Goal: Task Accomplishment & Management: Complete application form

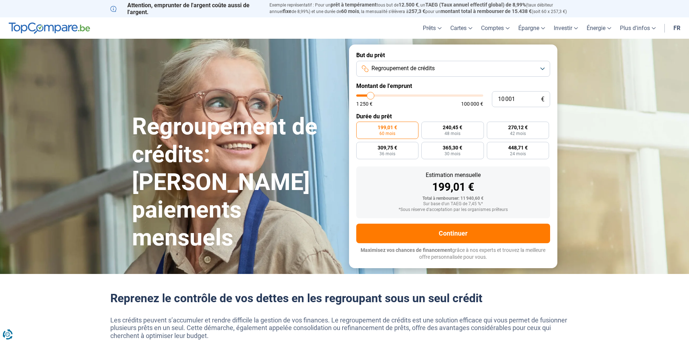
click at [544, 69] on button "Regroupement de crédits" at bounding box center [453, 69] width 194 height 16
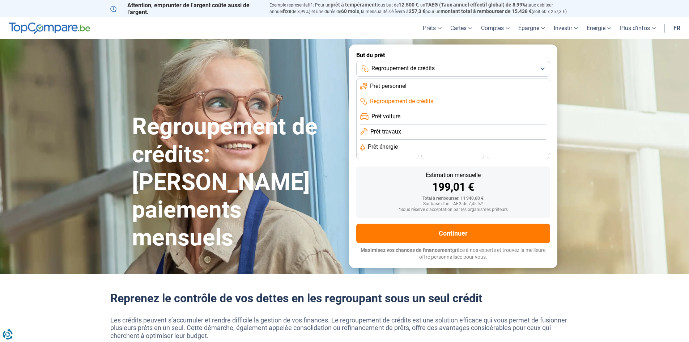
click at [543, 69] on button "Regroupement de crédits" at bounding box center [453, 69] width 194 height 16
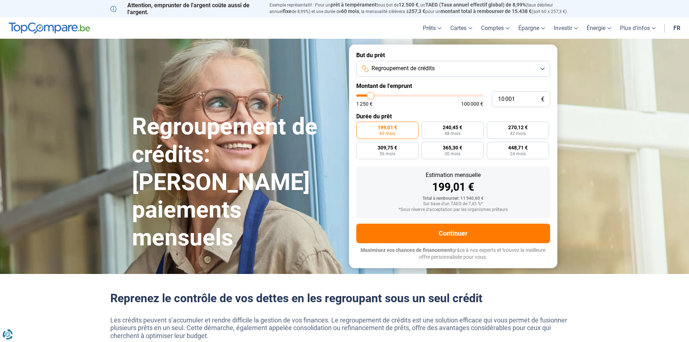
type input "11 000"
type input "11000"
type input "11 250"
type input "11250"
type input "12 000"
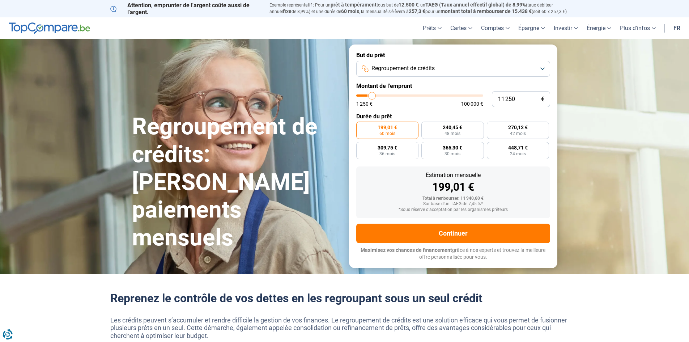
type input "12000"
type input "16 000"
type input "16000"
type input "19 250"
type input "19250"
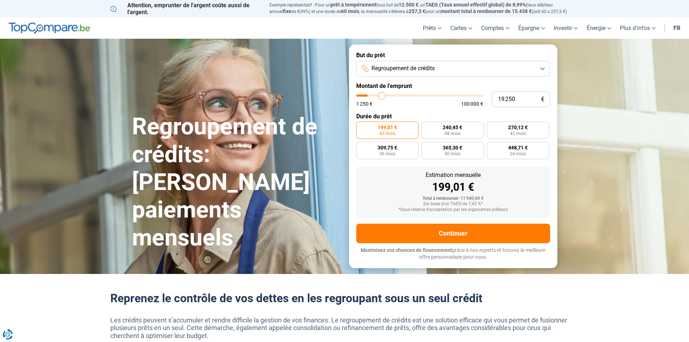
type input "23 000"
type input "23000"
type input "26 250"
type input "26250"
type input "29 250"
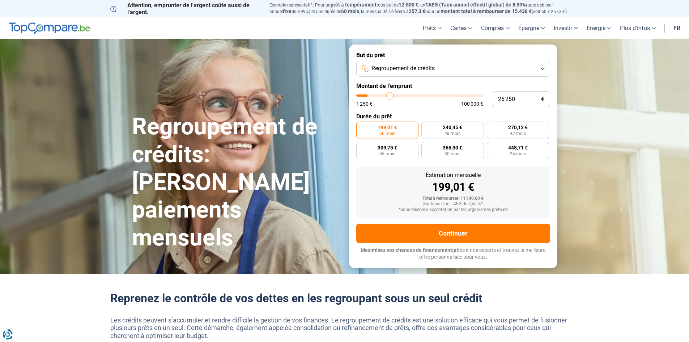
type input "29250"
type input "32 000"
type input "32000"
type input "34 000"
type input "34000"
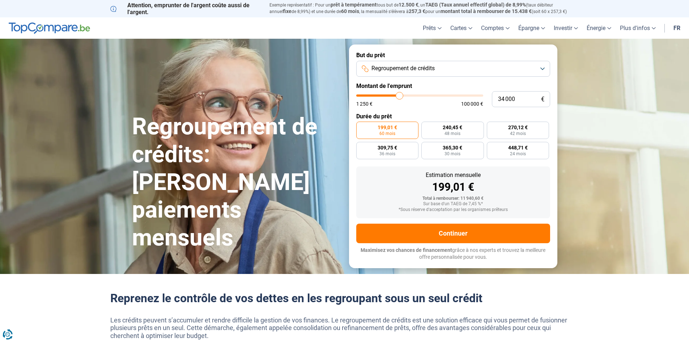
type input "35 750"
type input "35750"
type input "37 750"
type input "37750"
type input "39 750"
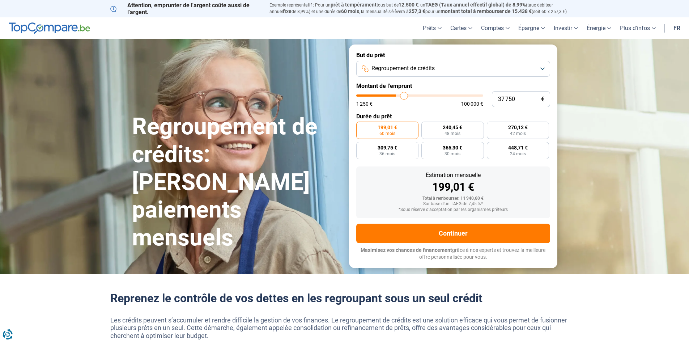
type input "39750"
type input "42 250"
type input "42250"
type input "45 000"
type input "45000"
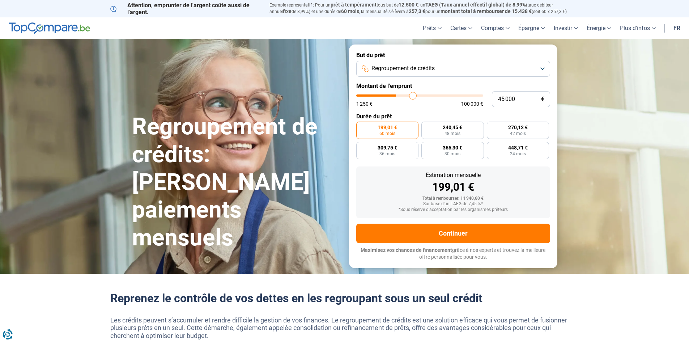
type input "49 500"
type input "49500"
type input "53 000"
type input "53000"
type input "57 250"
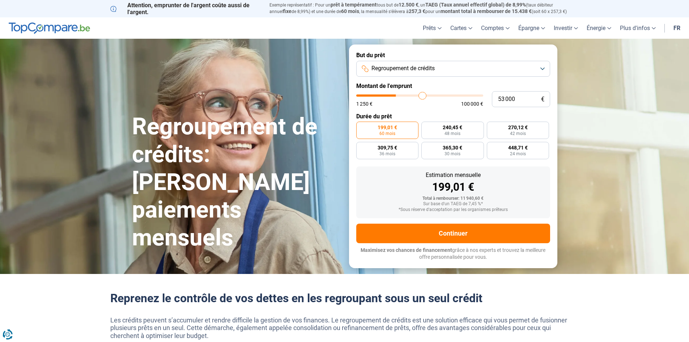
type input "57250"
type input "61 750"
type input "61750"
type input "66 500"
type input "66500"
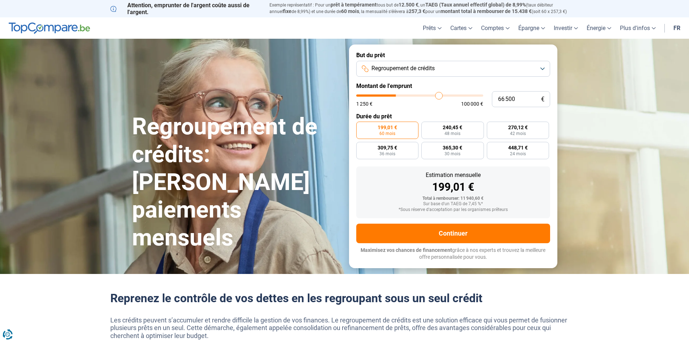
type input "71 000"
type input "71000"
type input "74 250"
type input "74250"
type input "76 750"
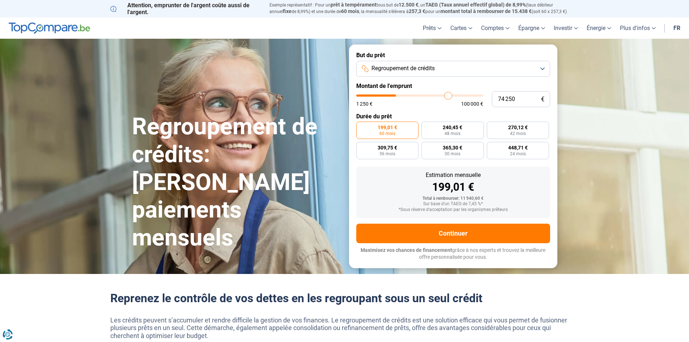
type input "76750"
type input "78 250"
type input "78250"
type input "79 250"
type input "79250"
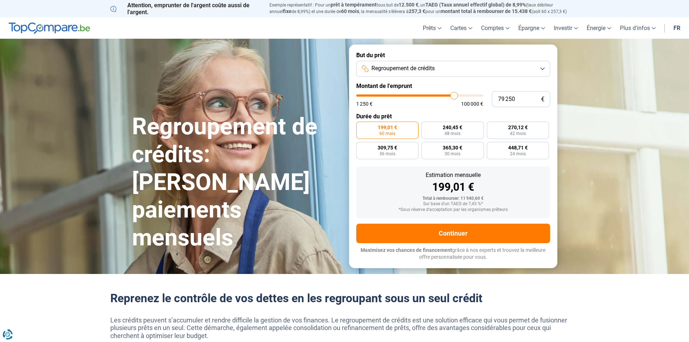
type input "79 500"
type input "79500"
type input "79 750"
type input "79750"
type input "80 250"
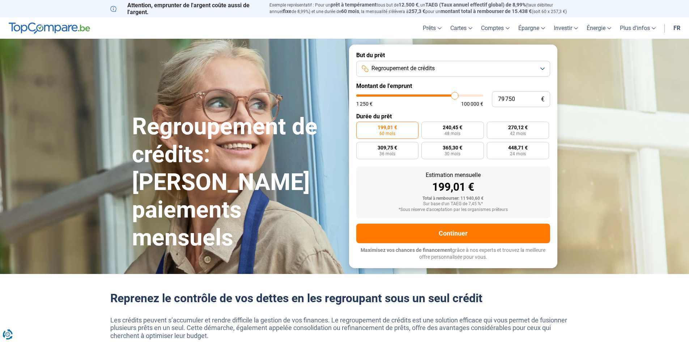
type input "80250"
type input "80 750"
type input "80750"
type input "81 000"
type input "81000"
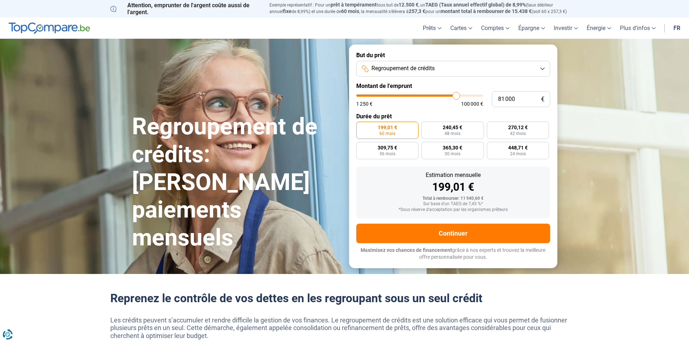
type input "81 750"
type input "81750"
type input "83 750"
type input "83750"
type input "86 750"
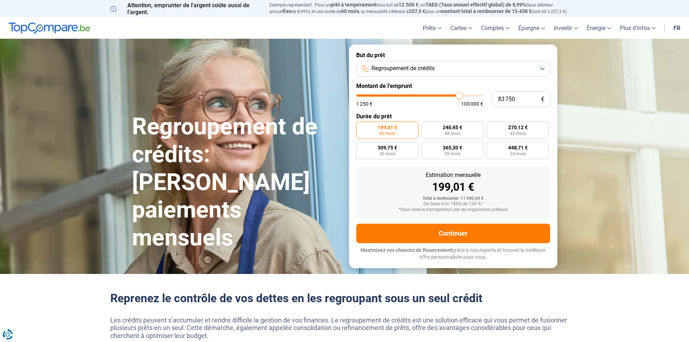
type input "86750"
type input "90 000"
type input "90000"
type input "93 250"
type input "93250"
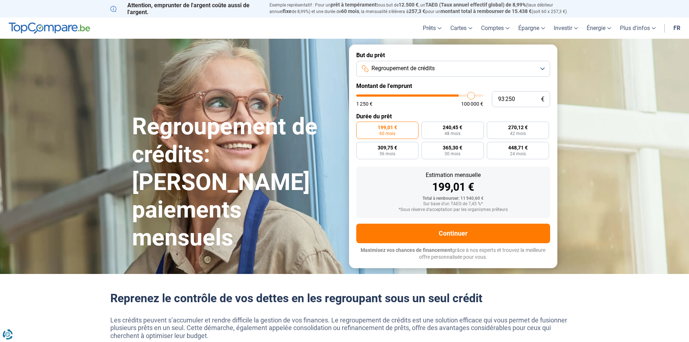
type input "96 000"
type input "96000"
type input "97 500"
type input "97500"
type input "98 000"
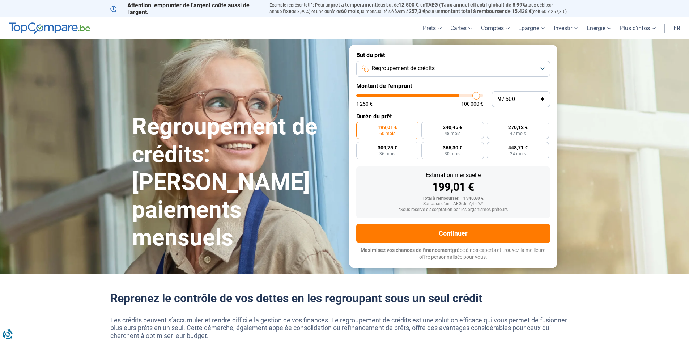
type input "98000"
type input "98 500"
type input "98500"
type input "99 000"
type input "99000"
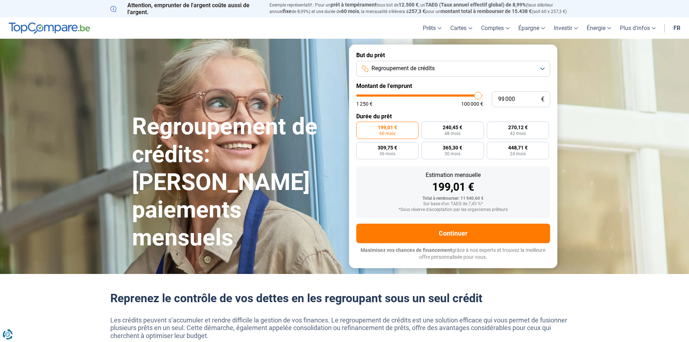
type input "99 500"
type input "99500"
type input "100 000"
drag, startPoint x: 371, startPoint y: 95, endPoint x: 491, endPoint y: 93, distance: 119.7
type input "100000"
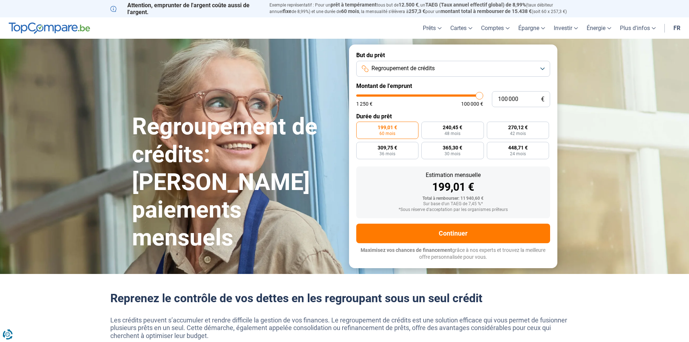
click at [483, 94] on input "range" at bounding box center [419, 95] width 127 height 2
radio input "false"
